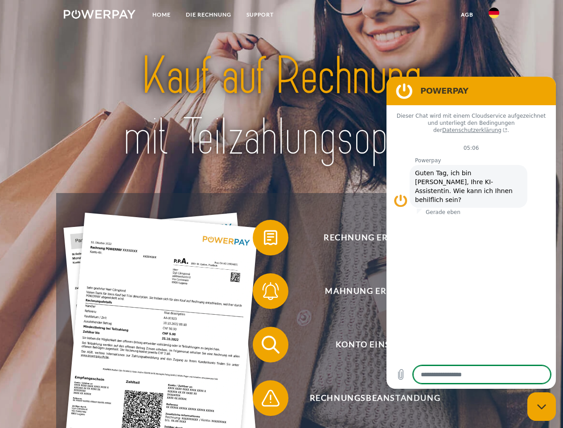
click at [99, 16] on img at bounding box center [100, 14] width 72 height 9
click at [494, 16] on img at bounding box center [493, 13] width 11 height 11
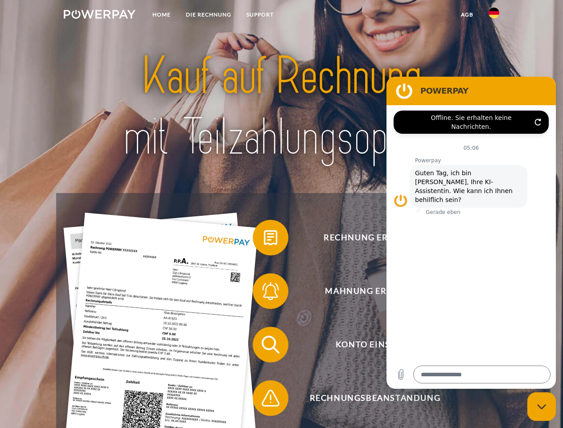
click at [467, 15] on link "agb" at bounding box center [467, 15] width 28 height 16
click at [264, 239] on span at bounding box center [257, 237] width 45 height 45
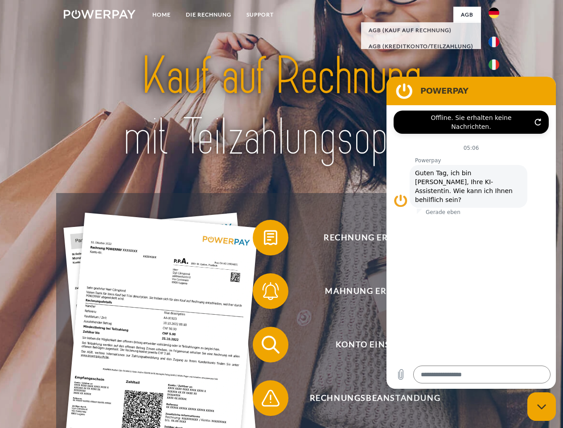
click at [264, 293] on span at bounding box center [257, 291] width 45 height 45
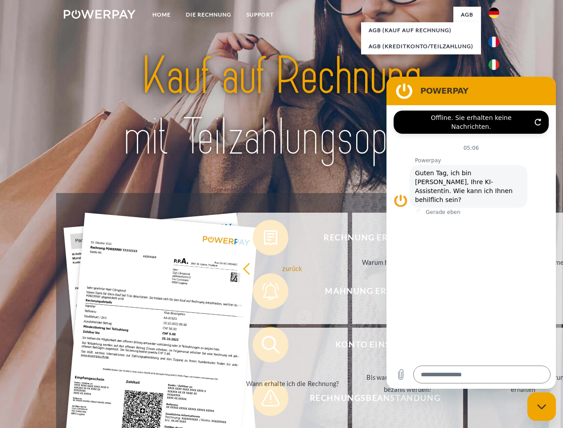
click at [352, 346] on link "Bis wann muss die Rechnung bezahlt werden?" at bounding box center [407, 383] width 111 height 111
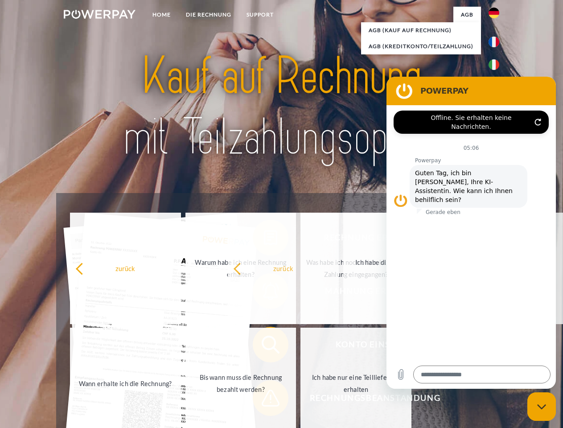
click at [264, 400] on span at bounding box center [257, 398] width 45 height 45
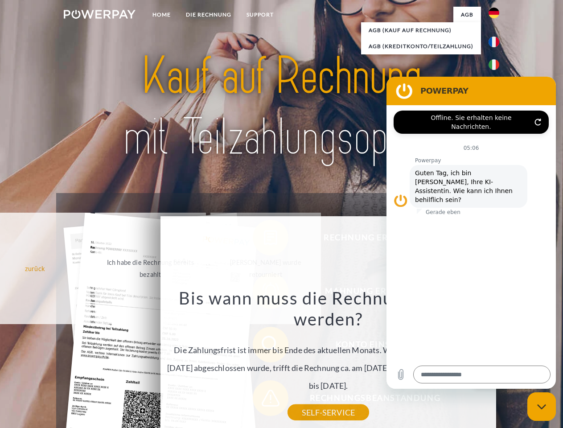
click at [541, 406] on icon "Messaging-Fenster schließen" at bounding box center [541, 407] width 9 height 6
type textarea "*"
